Goal: Book appointment/travel/reservation

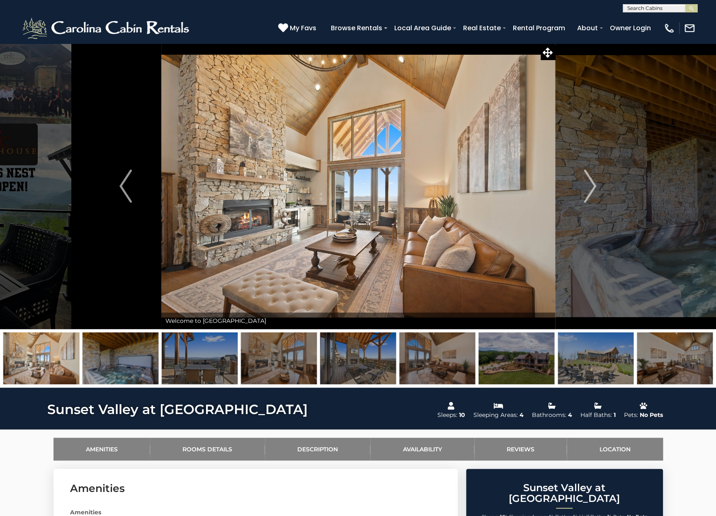
click at [515, 363] on img at bounding box center [516, 359] width 76 height 52
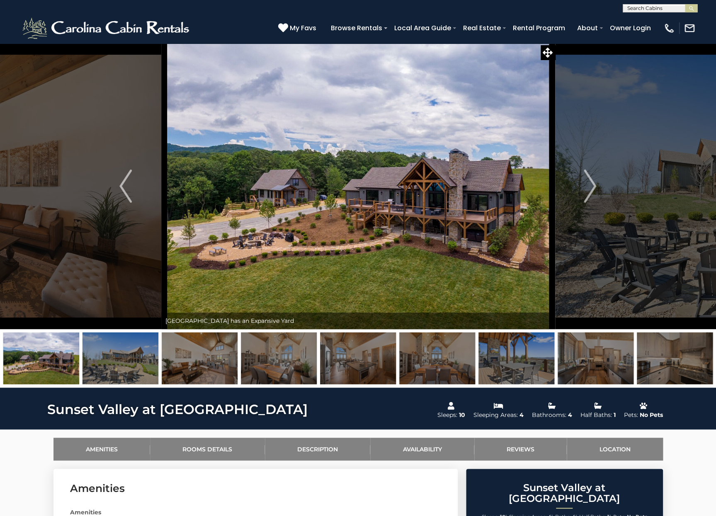
click at [394, 238] on img at bounding box center [358, 186] width 394 height 286
click at [593, 186] on img "Next" at bounding box center [590, 186] width 12 height 33
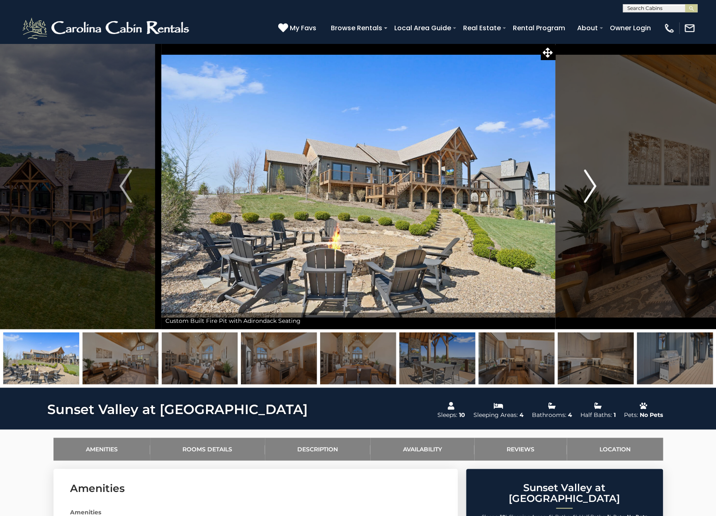
click at [593, 186] on img "Next" at bounding box center [590, 186] width 12 height 33
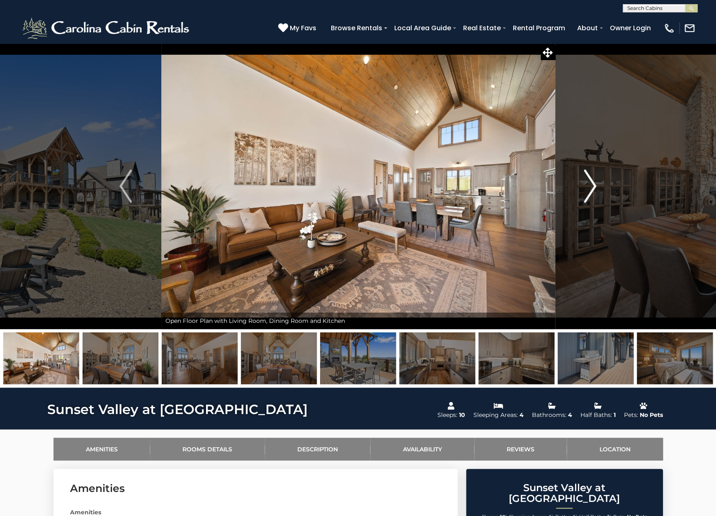
click at [593, 186] on img "Next" at bounding box center [590, 186] width 12 height 33
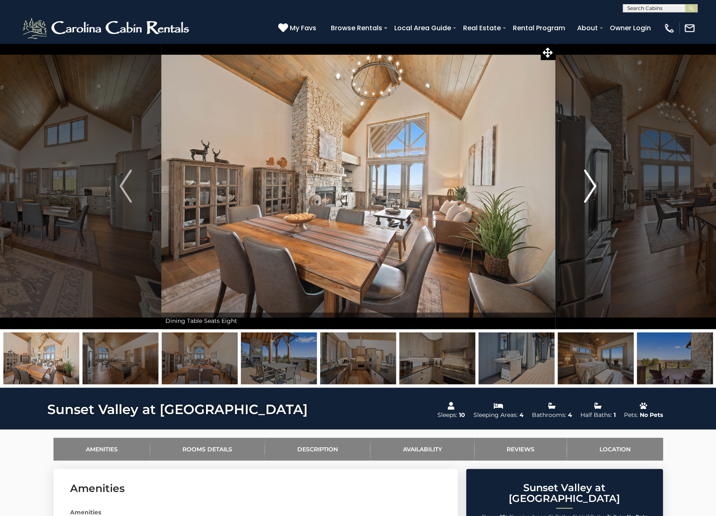
click at [593, 186] on img "Next" at bounding box center [590, 186] width 12 height 33
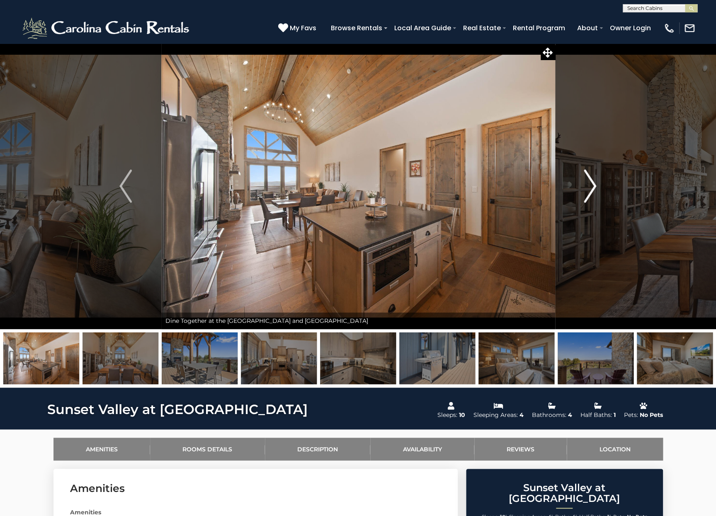
click at [593, 186] on img "Next" at bounding box center [590, 186] width 12 height 33
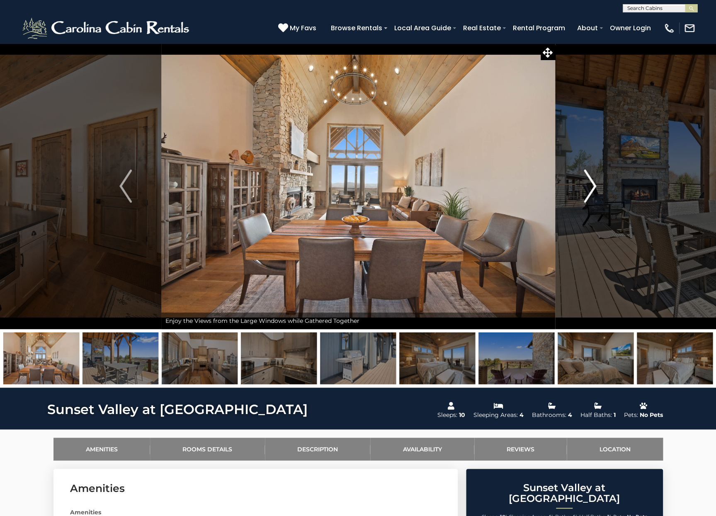
click at [593, 186] on img "Next" at bounding box center [590, 186] width 12 height 33
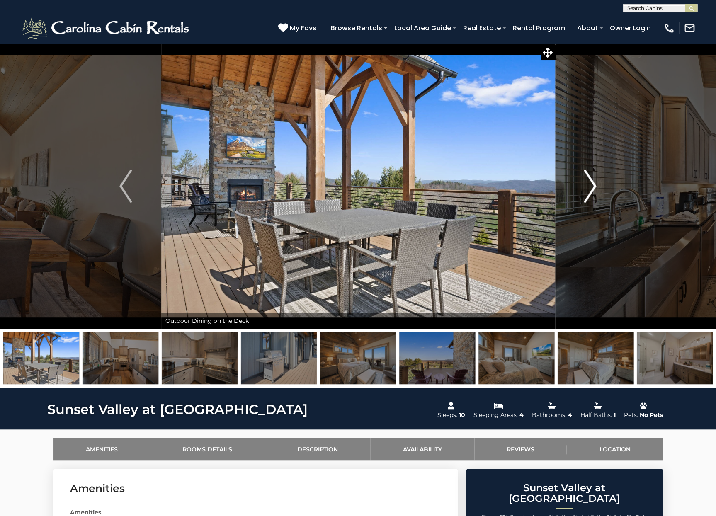
click at [593, 186] on img "Next" at bounding box center [590, 186] width 12 height 33
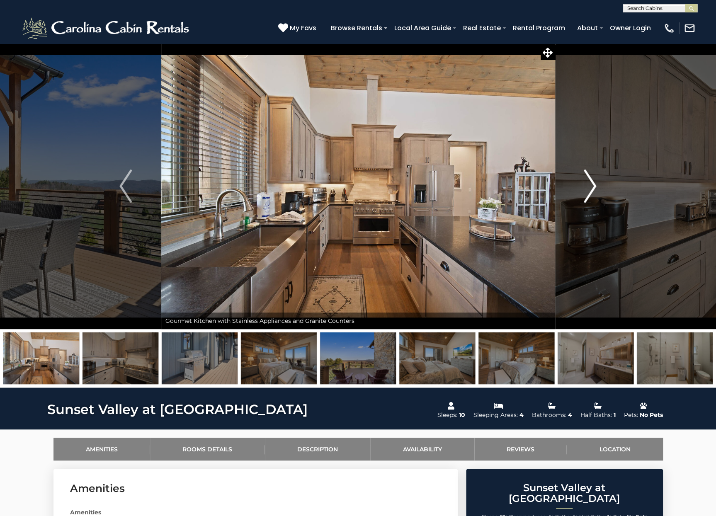
click at [593, 186] on img "Next" at bounding box center [590, 186] width 12 height 33
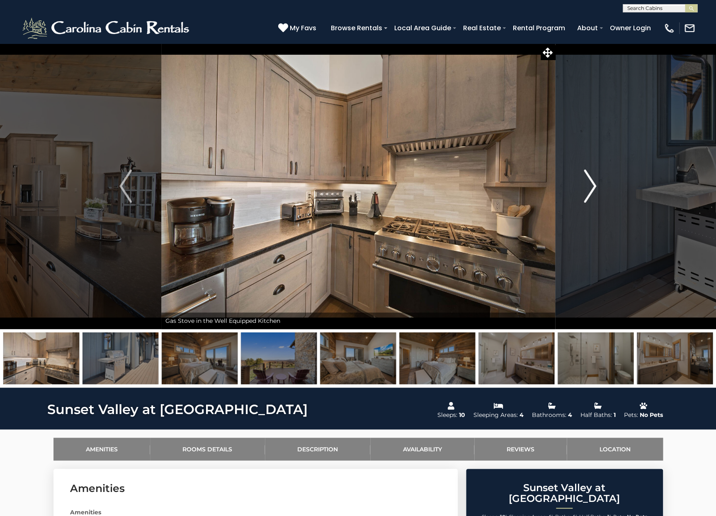
click at [593, 186] on img "Next" at bounding box center [590, 186] width 12 height 33
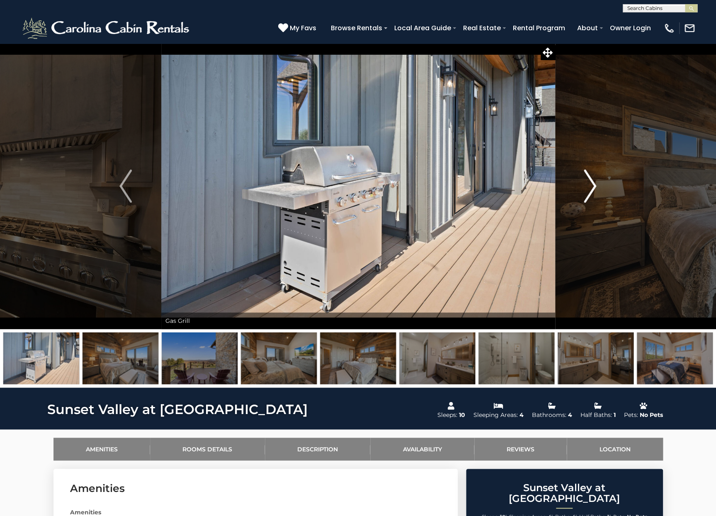
click at [593, 186] on img "Next" at bounding box center [590, 186] width 12 height 33
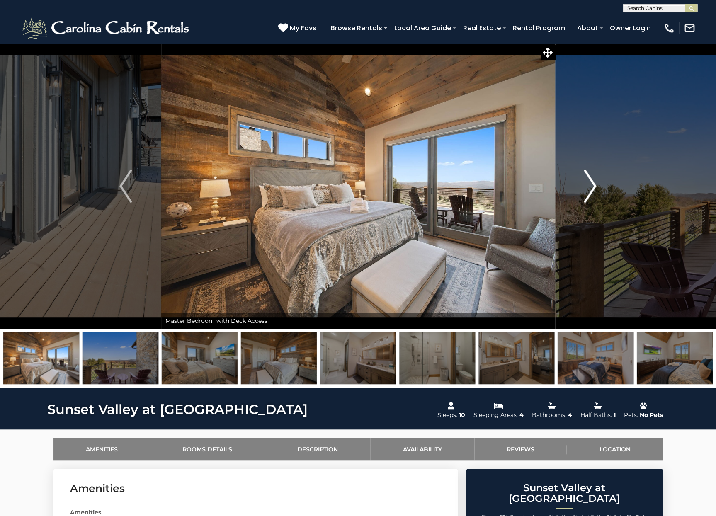
click at [593, 186] on img "Next" at bounding box center [590, 186] width 12 height 33
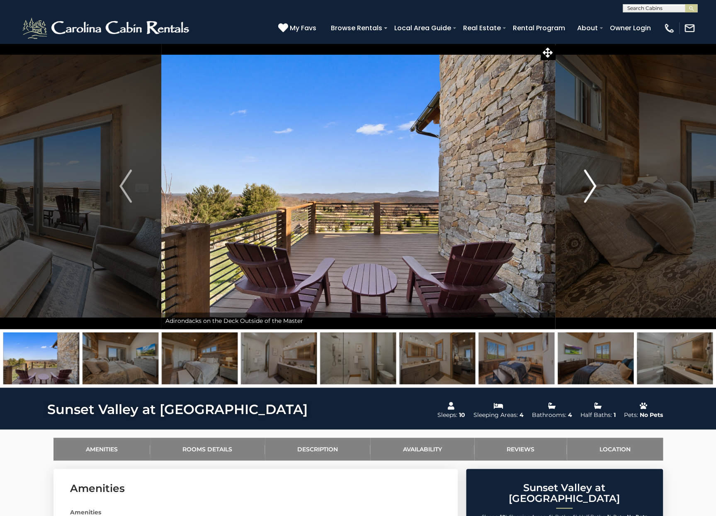
click at [593, 186] on img "Next" at bounding box center [590, 186] width 12 height 33
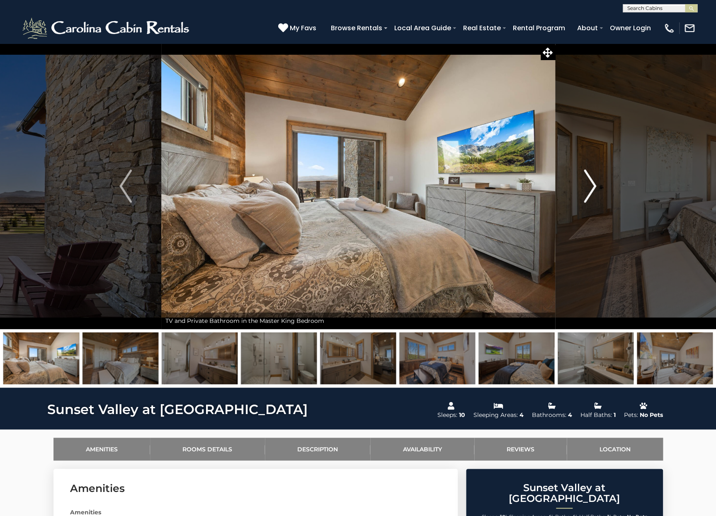
click at [593, 186] on img "Next" at bounding box center [590, 186] width 12 height 33
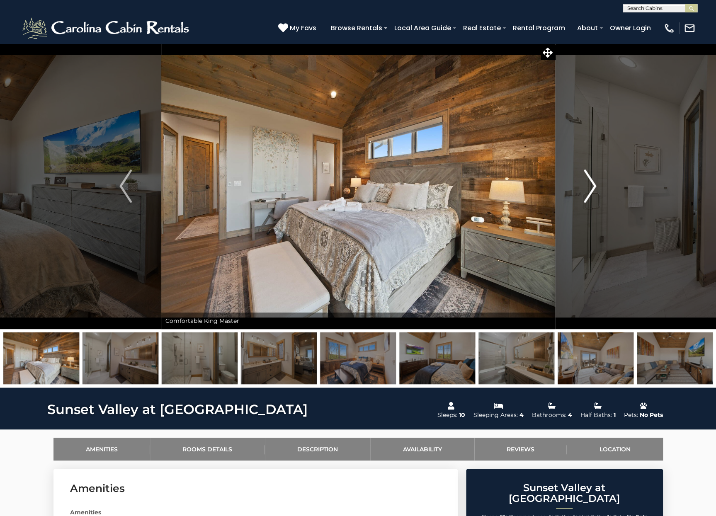
click at [593, 186] on img "Next" at bounding box center [590, 186] width 12 height 33
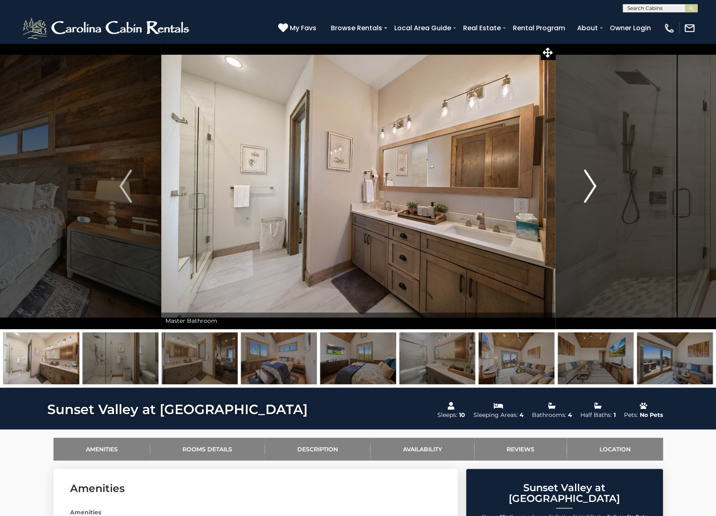
click at [593, 186] on img "Next" at bounding box center [590, 186] width 12 height 33
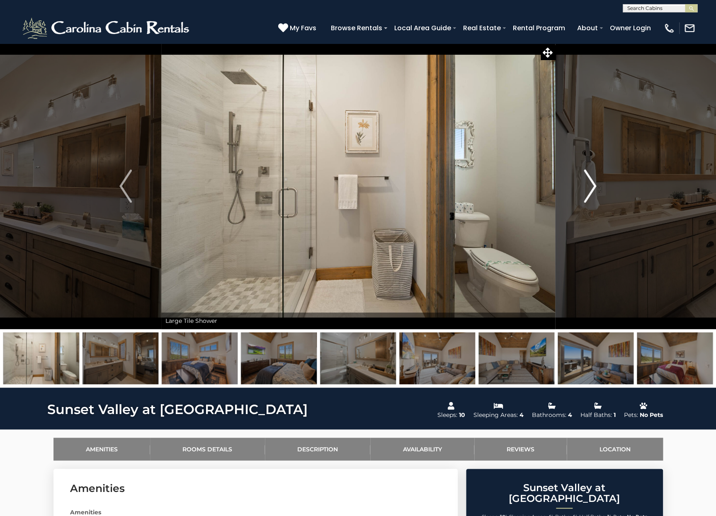
click at [593, 186] on img "Next" at bounding box center [590, 186] width 12 height 33
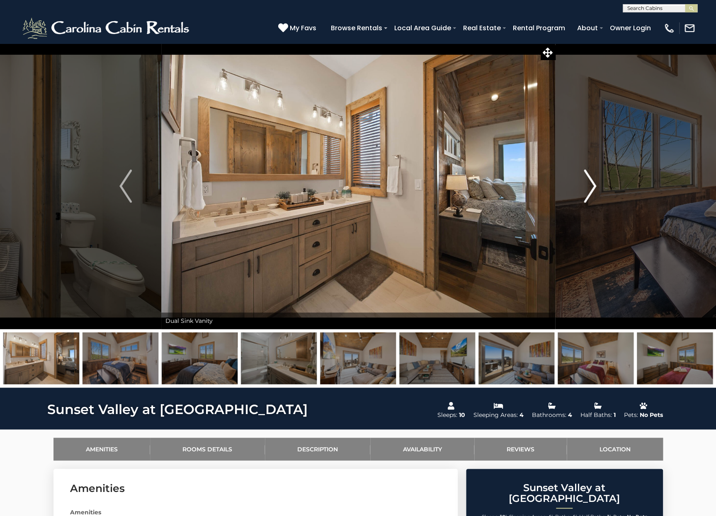
click at [593, 186] on img "Next" at bounding box center [590, 186] width 12 height 33
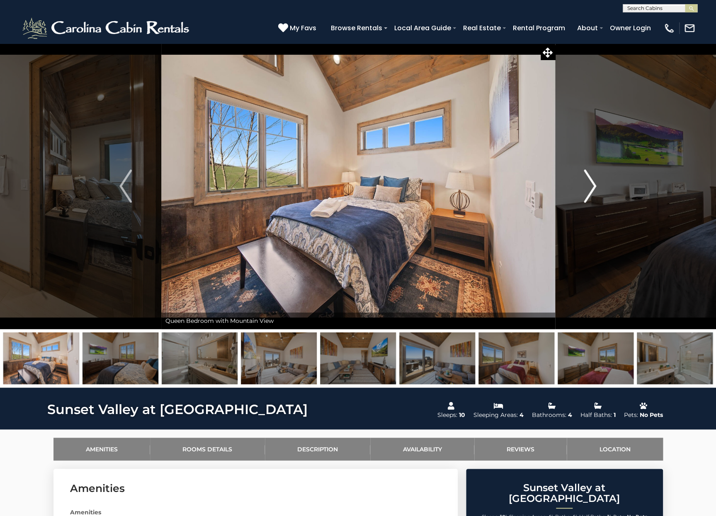
click at [593, 186] on img "Next" at bounding box center [590, 186] width 12 height 33
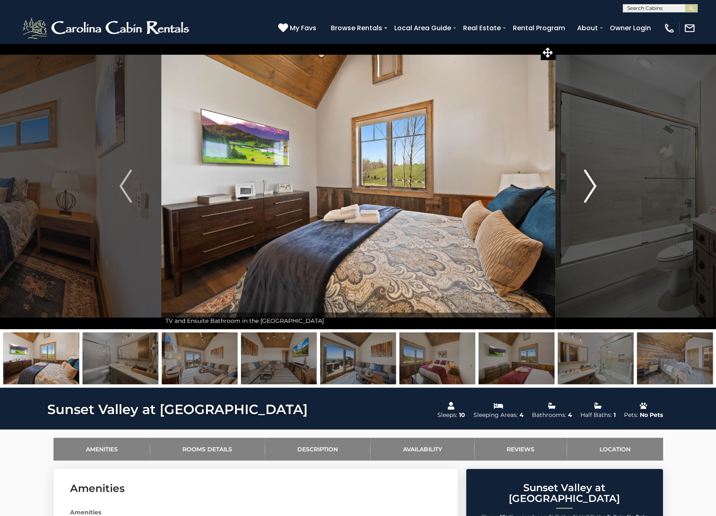
click at [593, 186] on img "Next" at bounding box center [590, 186] width 12 height 33
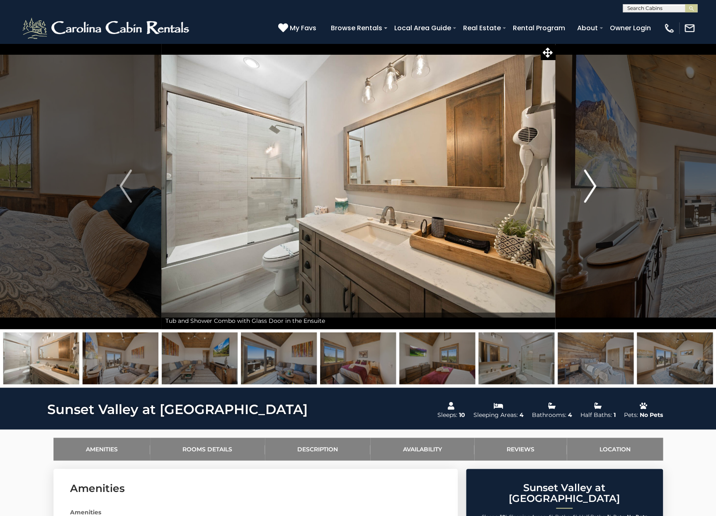
click at [593, 186] on img "Next" at bounding box center [590, 186] width 12 height 33
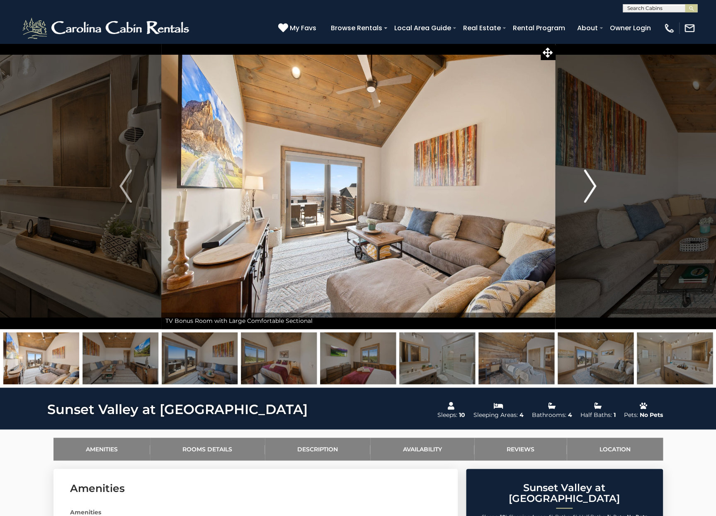
click at [593, 186] on img "Next" at bounding box center [590, 186] width 12 height 33
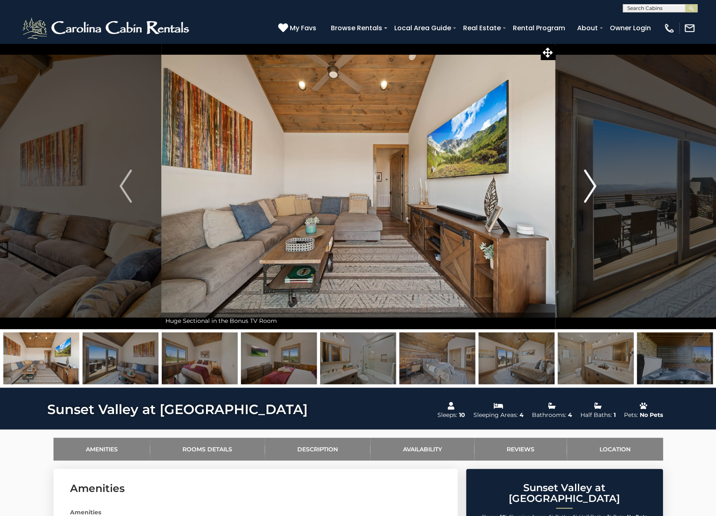
click at [593, 186] on img "Next" at bounding box center [590, 186] width 12 height 33
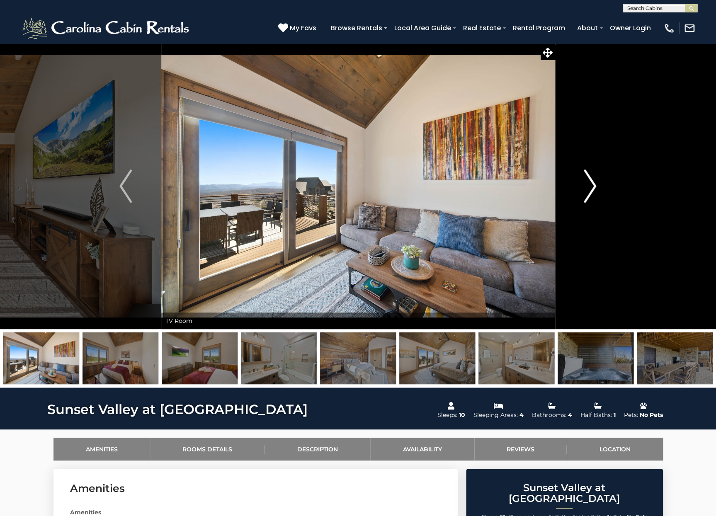
click at [593, 186] on img "Next" at bounding box center [590, 186] width 12 height 33
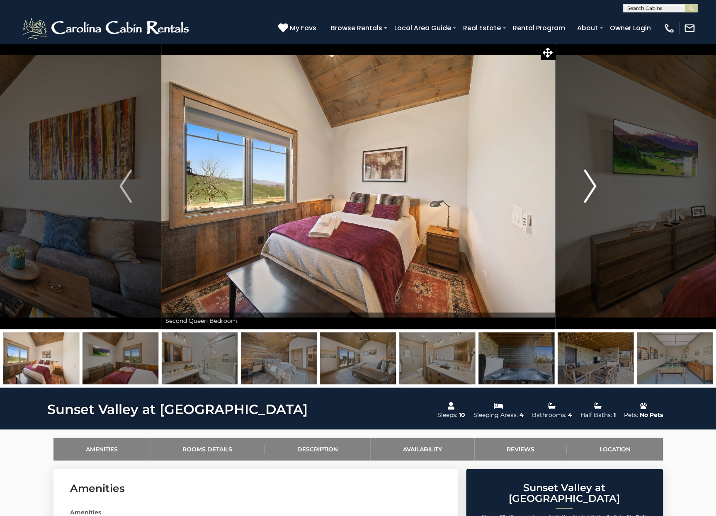
click at [593, 186] on img "Next" at bounding box center [590, 186] width 12 height 33
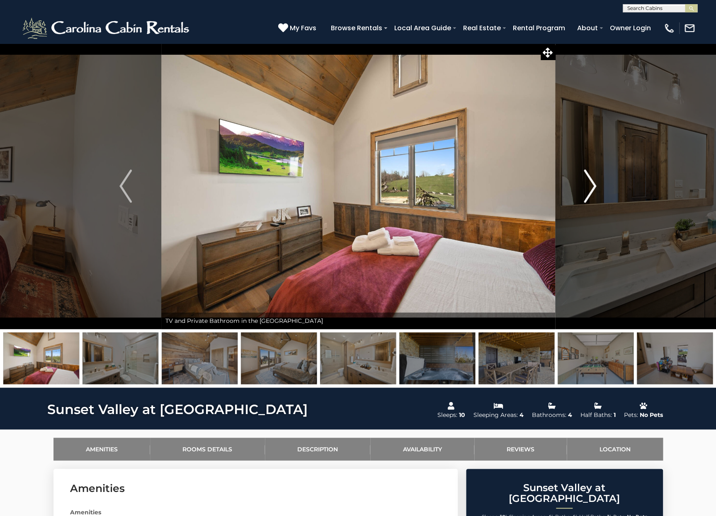
click at [593, 186] on img "Next" at bounding box center [590, 186] width 12 height 33
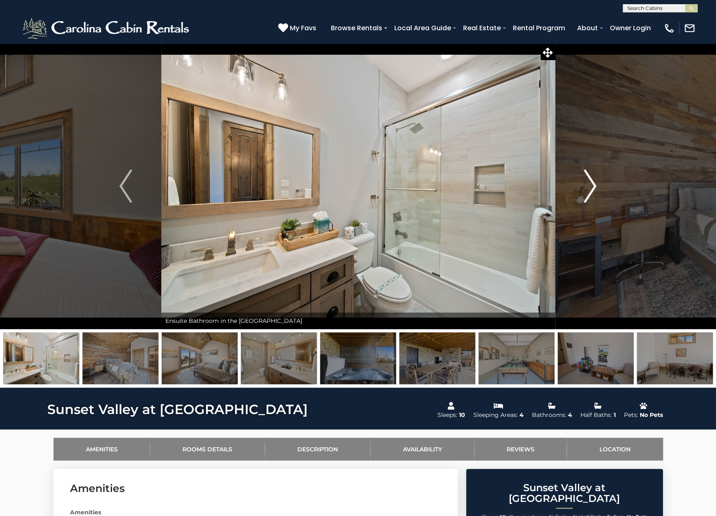
click at [593, 186] on img "Next" at bounding box center [590, 186] width 12 height 33
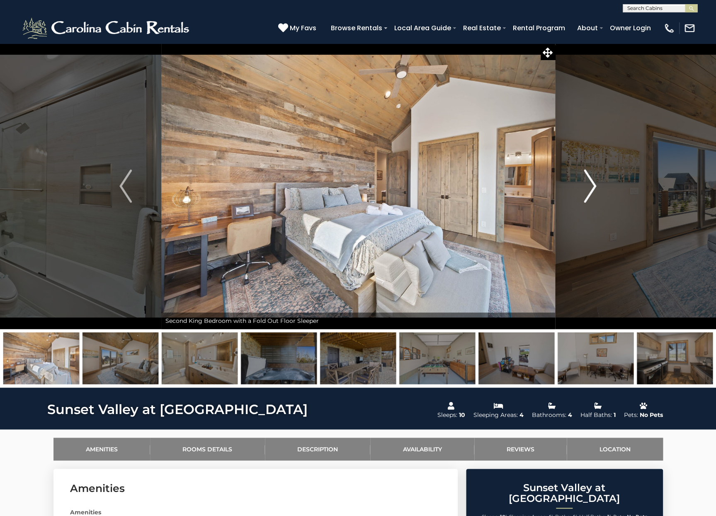
click at [593, 186] on img "Next" at bounding box center [590, 186] width 12 height 33
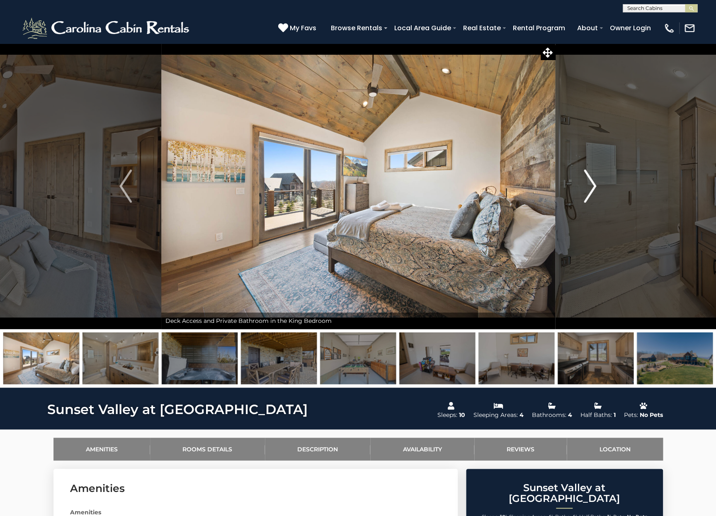
click at [593, 186] on img "Next" at bounding box center [590, 186] width 12 height 33
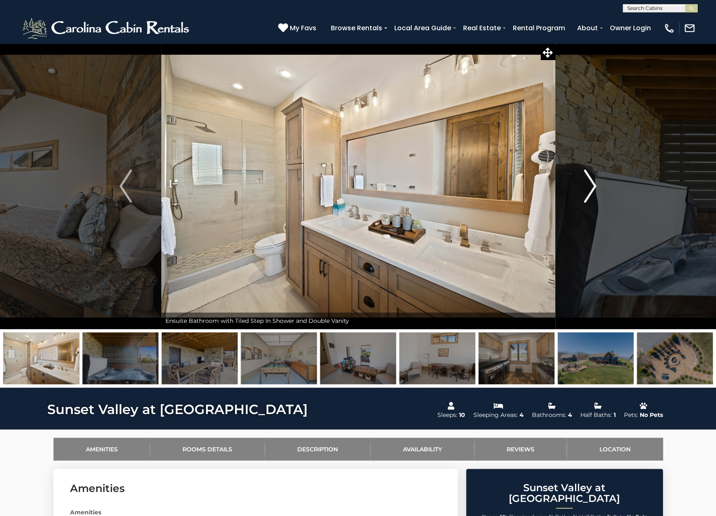
click at [593, 186] on img "Next" at bounding box center [590, 186] width 12 height 33
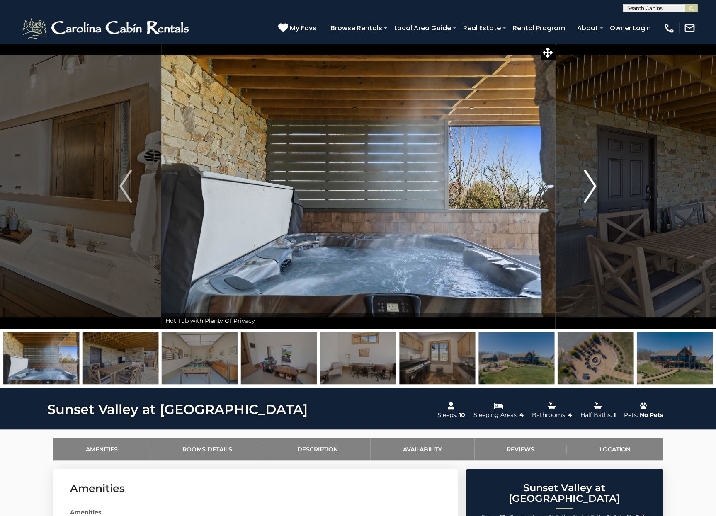
click at [593, 186] on img "Next" at bounding box center [590, 186] width 12 height 33
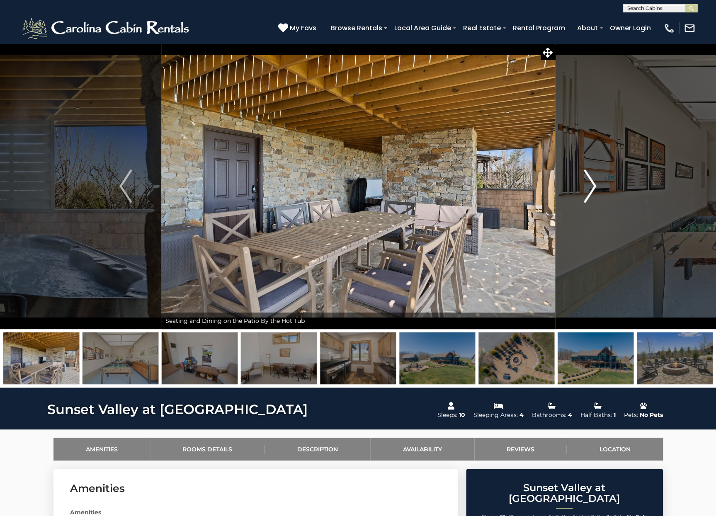
click at [593, 186] on img "Next" at bounding box center [590, 186] width 12 height 33
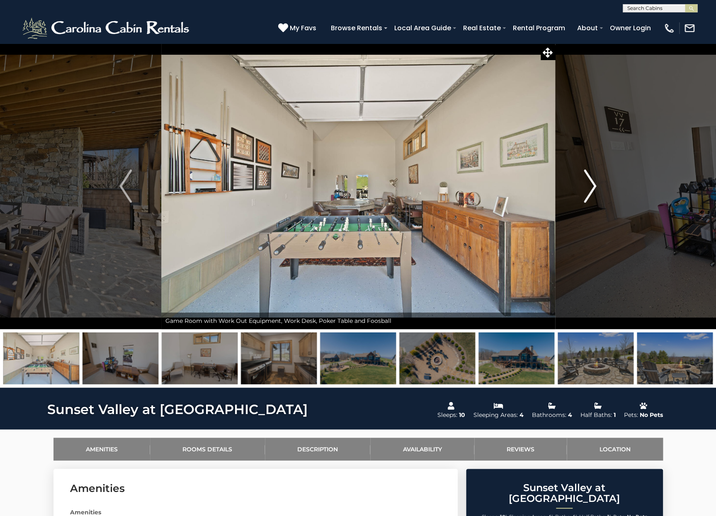
click at [593, 186] on img "Next" at bounding box center [590, 186] width 12 height 33
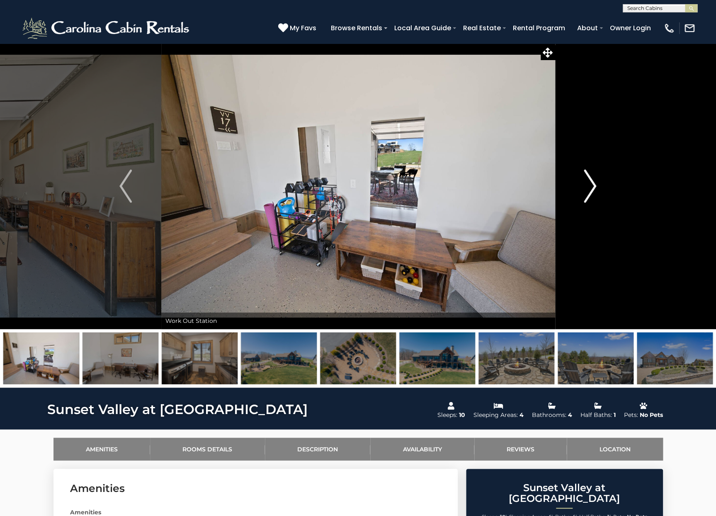
click at [593, 186] on img "Next" at bounding box center [590, 186] width 12 height 33
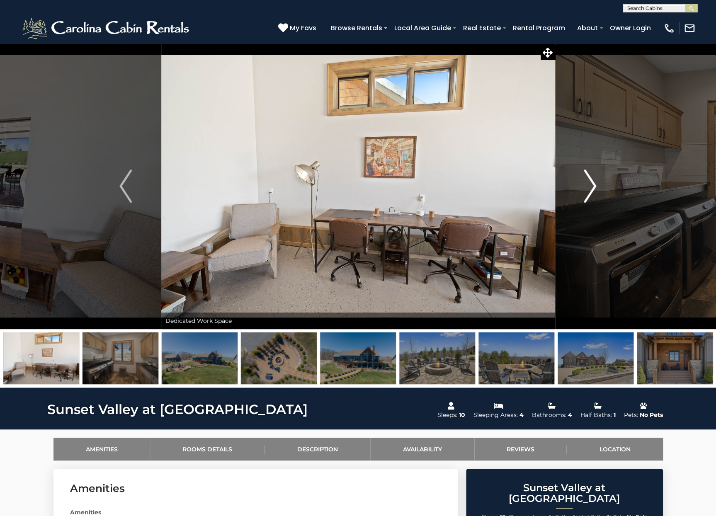
click at [593, 186] on img "Next" at bounding box center [590, 186] width 12 height 33
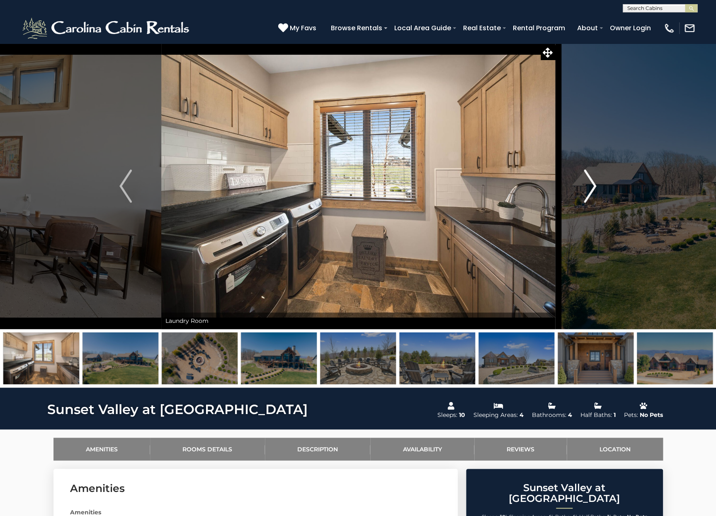
click at [593, 186] on img "Next" at bounding box center [590, 186] width 12 height 33
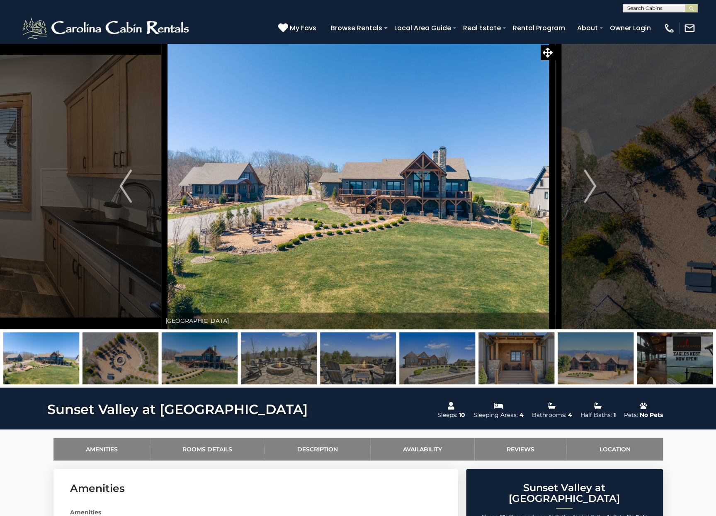
click at [401, 299] on img at bounding box center [358, 186] width 394 height 286
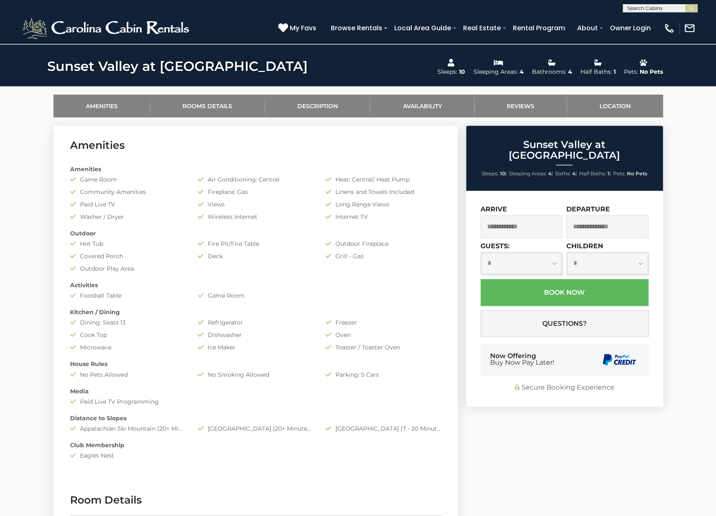
scroll to position [345, 0]
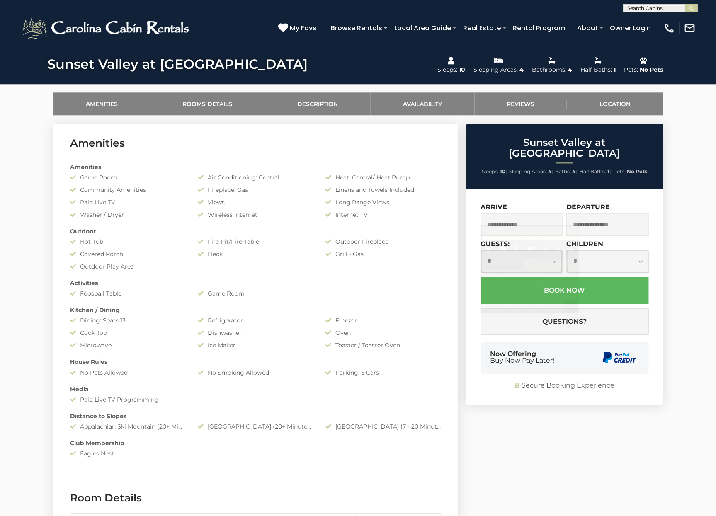
click at [519, 217] on input "text" at bounding box center [522, 224] width 82 height 23
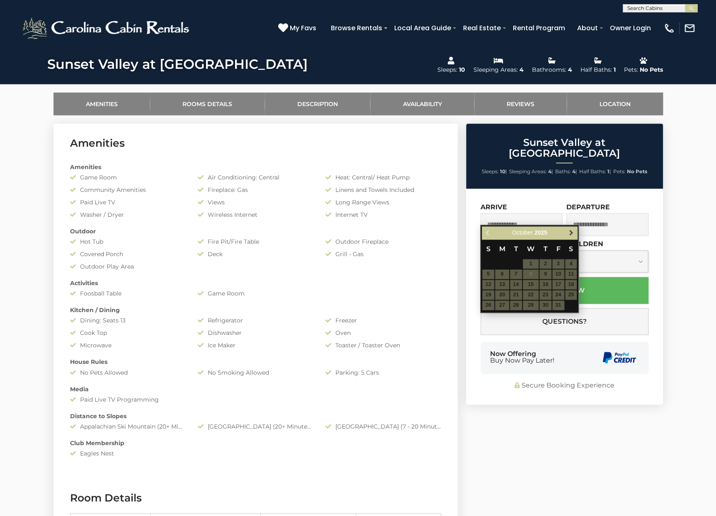
click at [571, 232] on span "Next" at bounding box center [571, 233] width 7 height 7
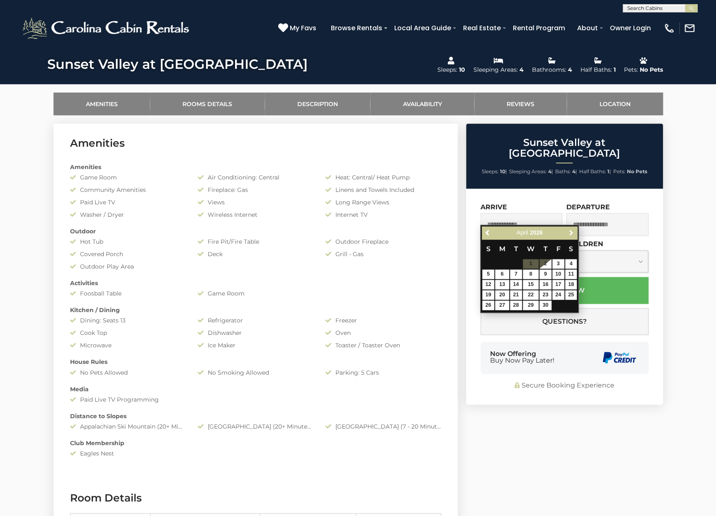
click at [571, 232] on span "Next" at bounding box center [571, 233] width 7 height 7
click at [532, 286] on link "17" at bounding box center [531, 285] width 16 height 10
type input "**********"
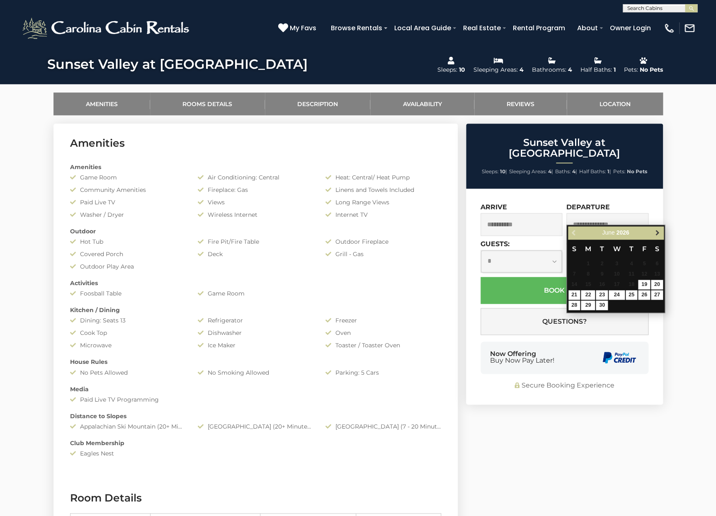
click at [656, 233] on span "Next" at bounding box center [657, 233] width 7 height 7
